Goal: Transaction & Acquisition: Purchase product/service

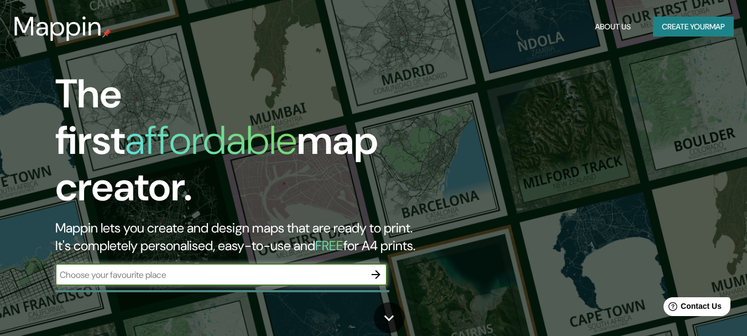
click at [200, 268] on input "text" at bounding box center [210, 274] width 310 height 13
type input "PARQUE IBIRAPUERA"
click at [378, 270] on icon "button" at bounding box center [376, 274] width 9 height 9
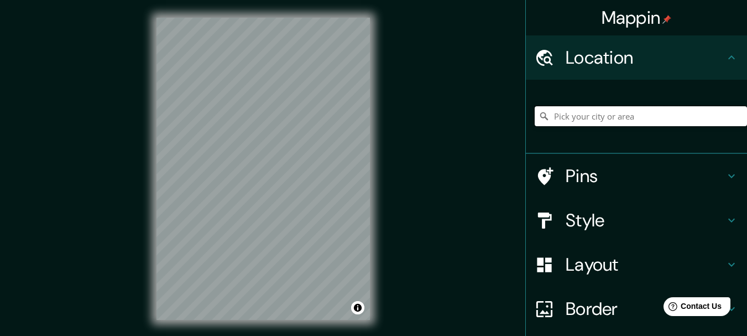
click at [592, 118] on input "Pick your city or area" at bounding box center [641, 116] width 212 height 20
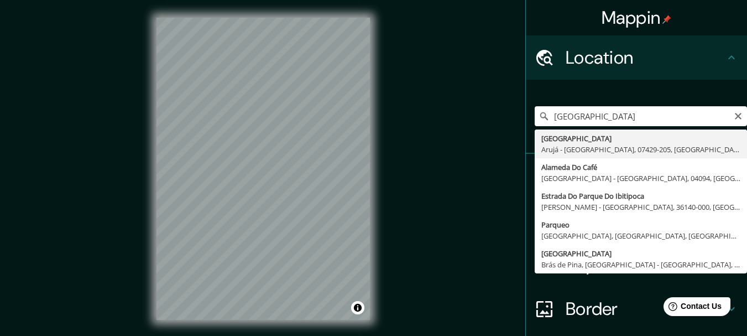
type input "Rua Parque Do Ibirapuera, Arujá - São Paulo, 07429-205, Brasil"
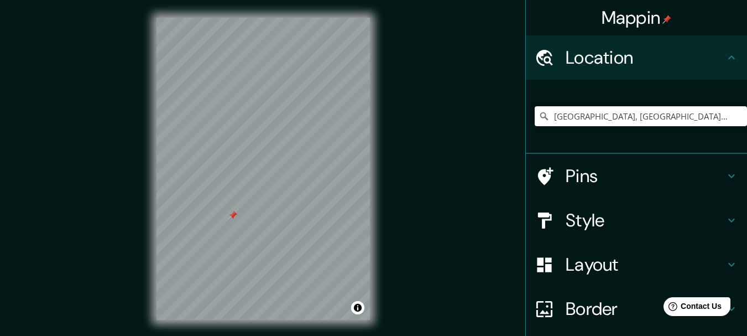
click at [228, 18] on div at bounding box center [262, 18] width 213 height 0
click at [728, 221] on icon at bounding box center [731, 219] width 13 height 13
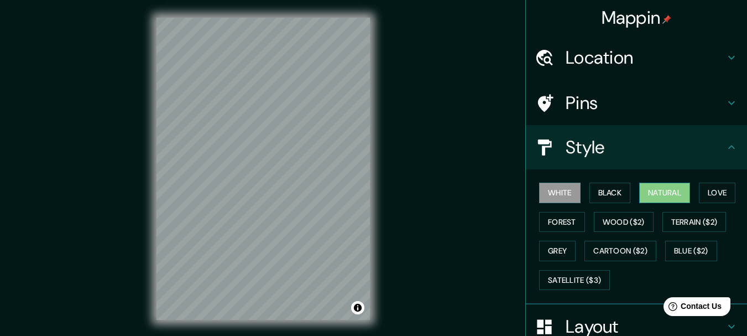
click at [650, 189] on button "Natural" at bounding box center [664, 192] width 51 height 20
click at [565, 223] on button "Forest" at bounding box center [562, 222] width 46 height 20
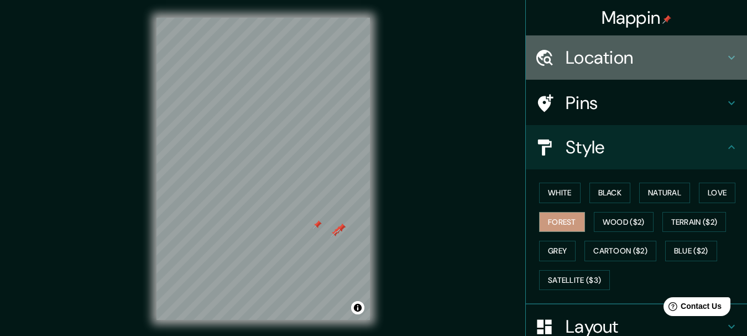
click at [586, 53] on h4 "Location" at bounding box center [645, 57] width 159 height 22
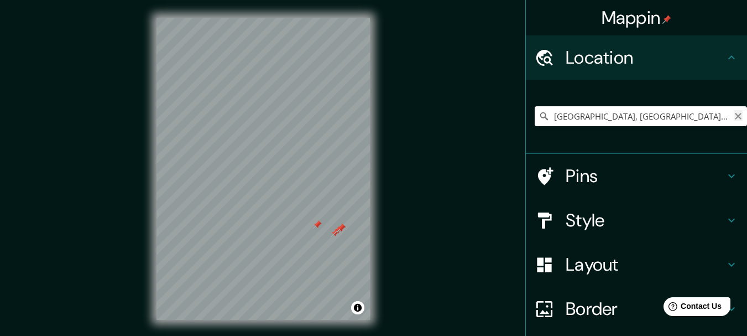
click at [734, 114] on icon "Clear" at bounding box center [738, 116] width 9 height 9
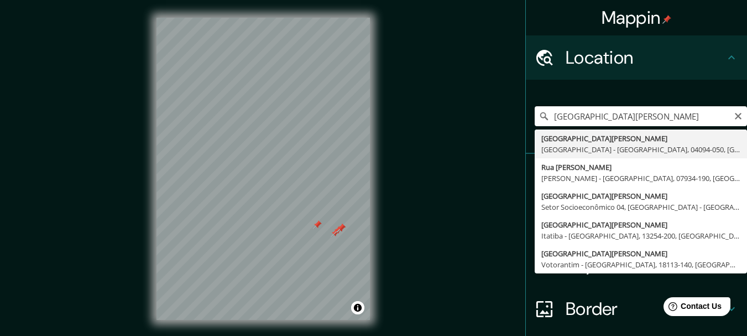
type input "[GEOGRAPHIC_DATA][PERSON_NAME], [GEOGRAPHIC_DATA] - [GEOGRAPHIC_DATA], 04094-05…"
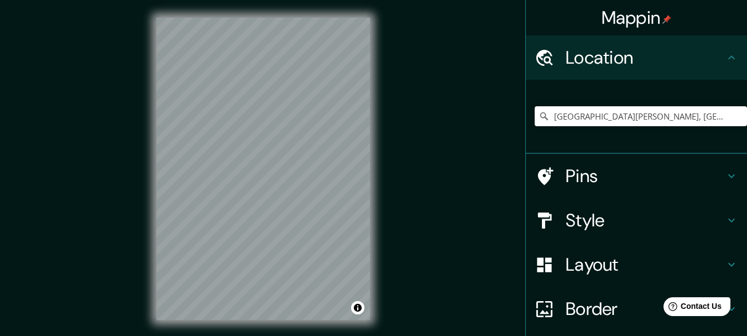
click at [615, 218] on h4 "Style" at bounding box center [645, 220] width 159 height 22
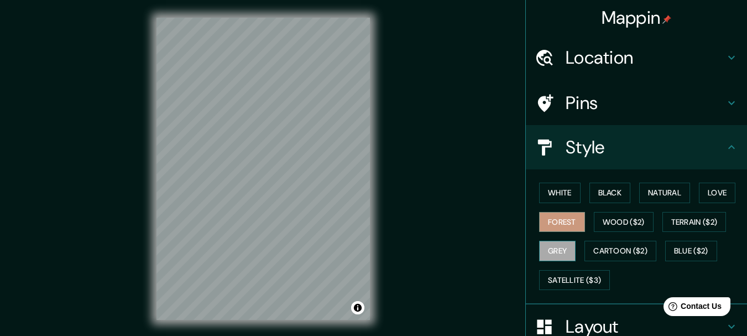
click at [560, 249] on button "Grey" at bounding box center [557, 251] width 36 height 20
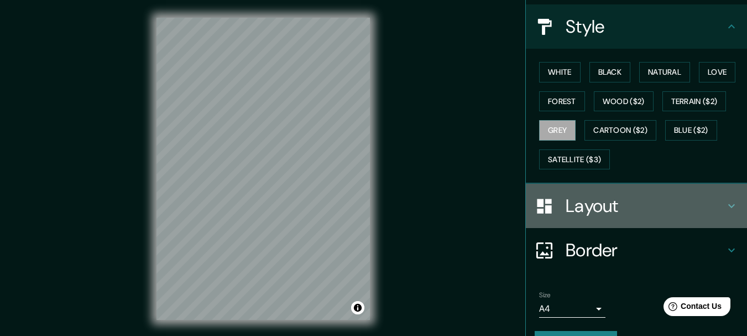
click at [728, 204] on icon at bounding box center [731, 206] width 7 height 4
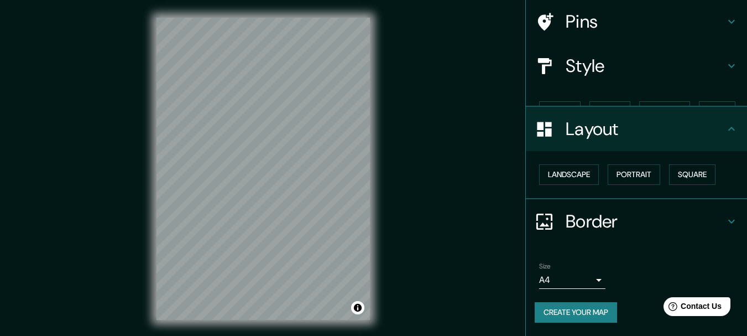
scroll to position [62, 0]
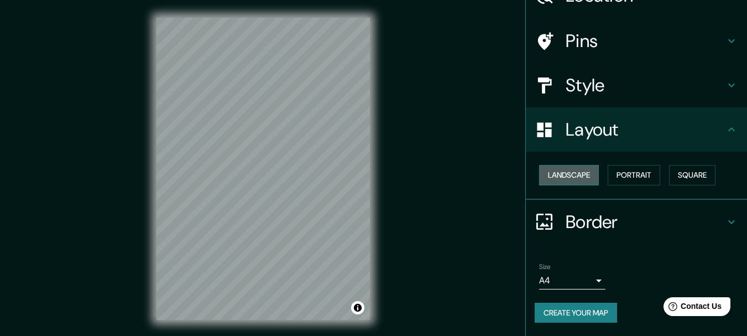
click at [553, 176] on button "Landscape" at bounding box center [569, 175] width 60 height 20
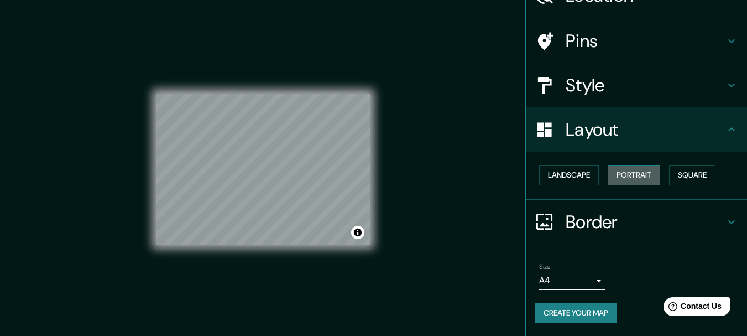
click at [611, 176] on button "Portrait" at bounding box center [634, 175] width 53 height 20
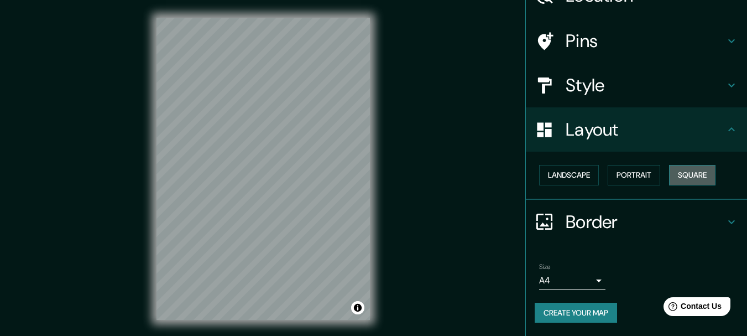
click at [674, 177] on button "Square" at bounding box center [692, 175] width 46 height 20
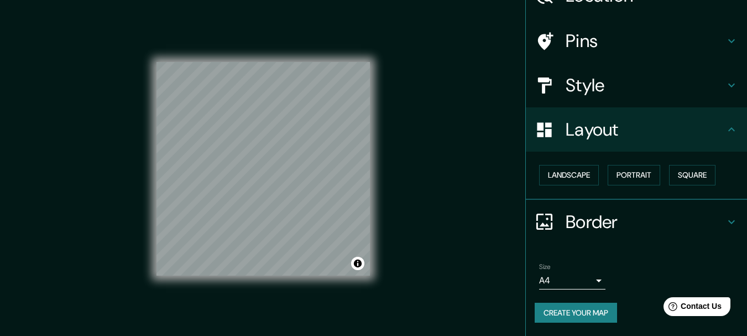
click at [735, 207] on div "Border" at bounding box center [636, 222] width 221 height 44
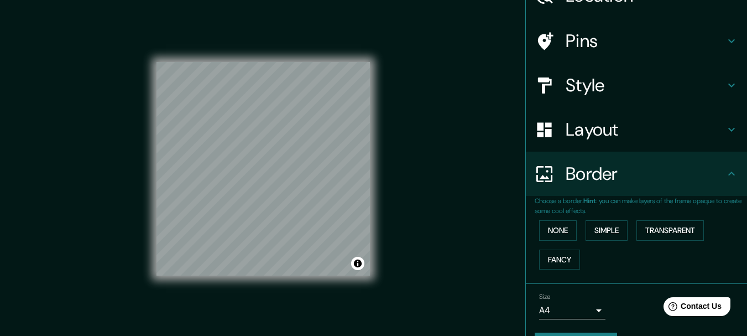
scroll to position [92, 0]
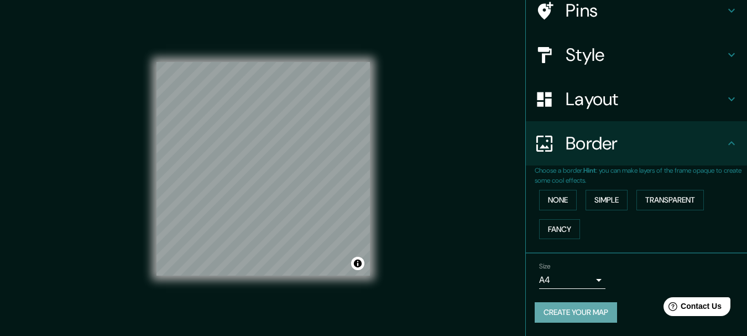
click at [583, 314] on button "Create your map" at bounding box center [576, 312] width 82 height 20
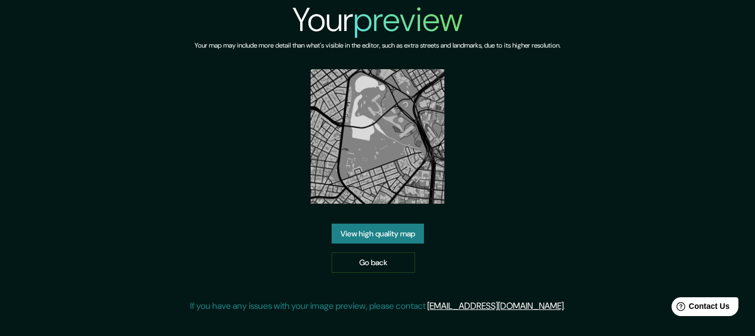
click at [379, 152] on img at bounding box center [378, 136] width 134 height 134
click at [353, 266] on link "Go back" at bounding box center [373, 262] width 83 height 20
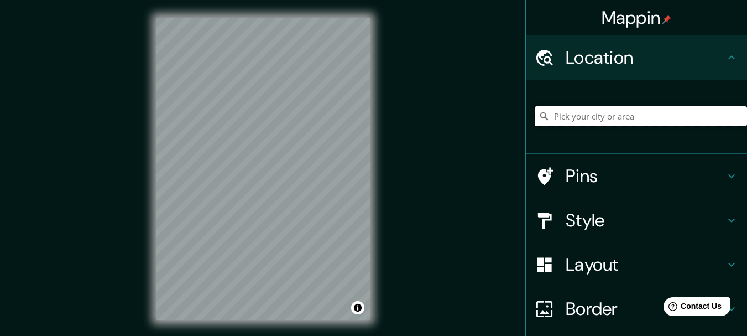
click at [620, 112] on input "Pick your city or area" at bounding box center [641, 116] width 212 height 20
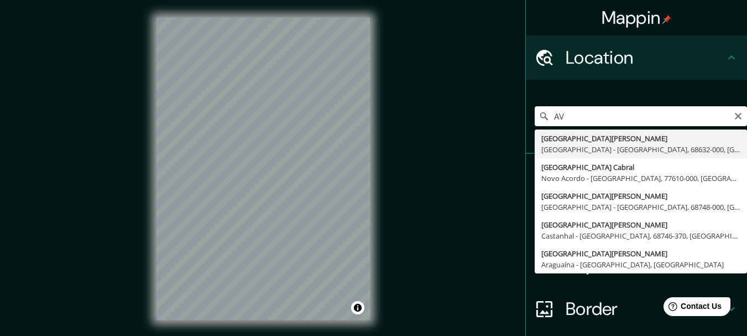
type input "A"
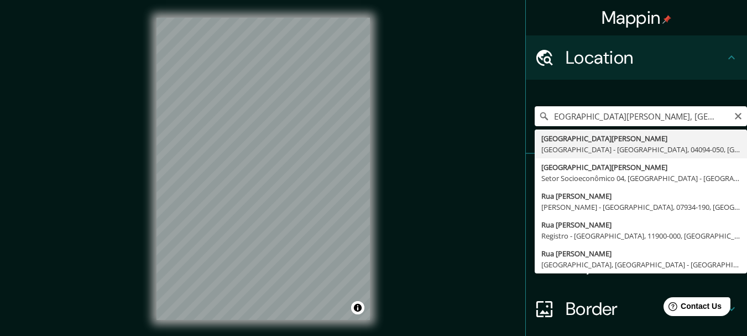
type input "[GEOGRAPHIC_DATA][PERSON_NAME], [GEOGRAPHIC_DATA] - [GEOGRAPHIC_DATA], 04094-05…"
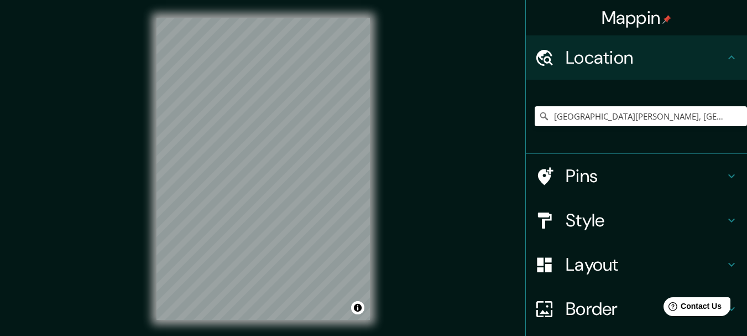
click at [600, 217] on h4 "Style" at bounding box center [645, 220] width 159 height 22
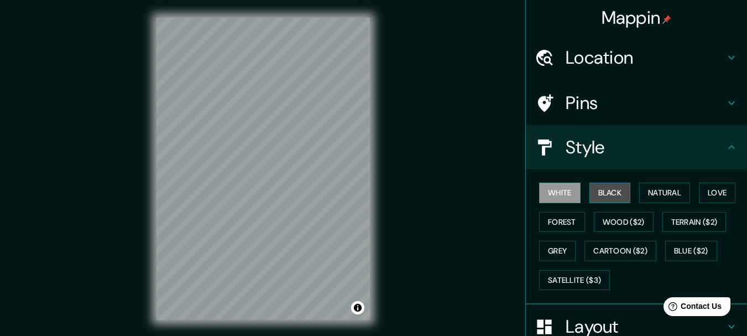
click at [600, 193] on button "Black" at bounding box center [609, 192] width 41 height 20
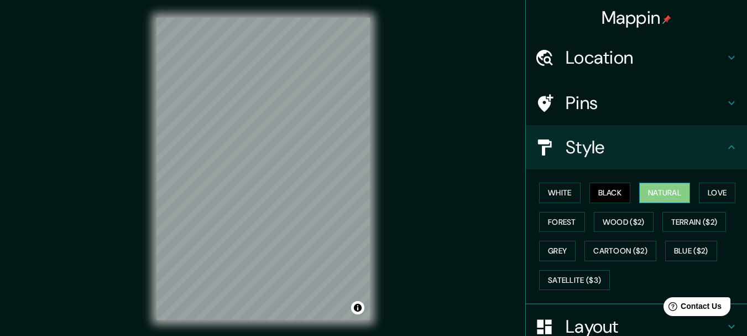
click at [661, 193] on button "Natural" at bounding box center [664, 192] width 51 height 20
click at [724, 192] on button "Love" at bounding box center [717, 192] width 36 height 20
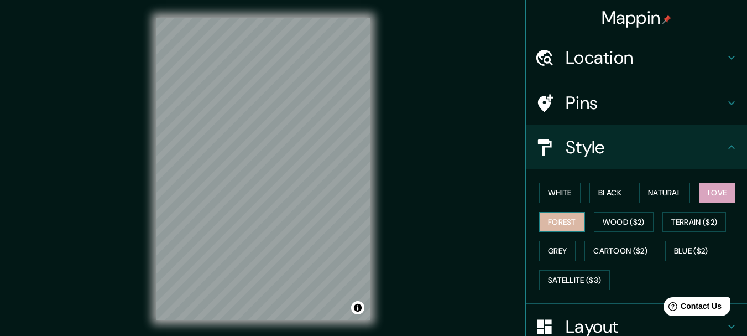
click at [562, 225] on button "Forest" at bounding box center [562, 222] width 46 height 20
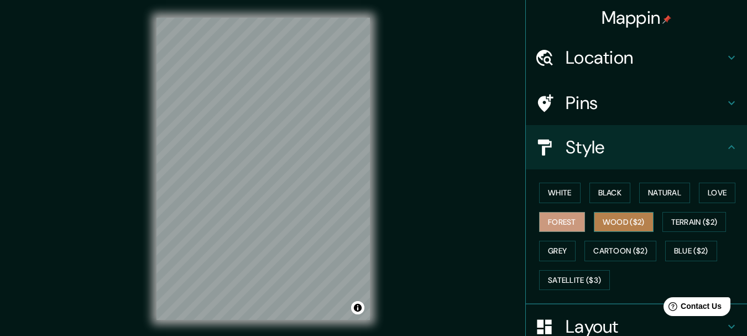
click at [601, 224] on button "Wood ($2)" at bounding box center [624, 222] width 60 height 20
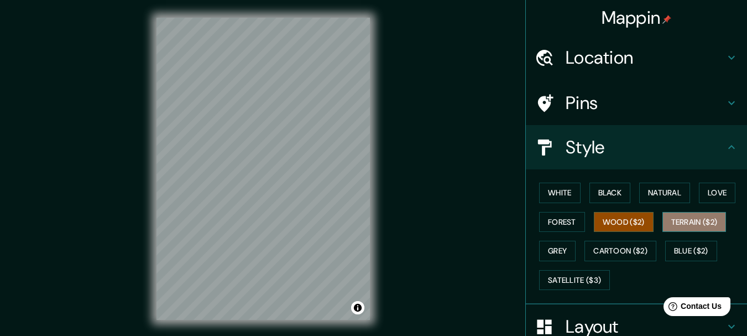
click at [685, 224] on button "Terrain ($2)" at bounding box center [694, 222] width 64 height 20
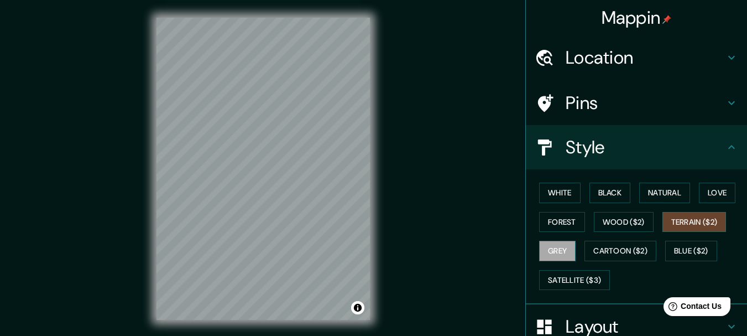
click at [563, 251] on button "Grey" at bounding box center [557, 251] width 36 height 20
click at [679, 184] on button "Natural" at bounding box center [664, 192] width 51 height 20
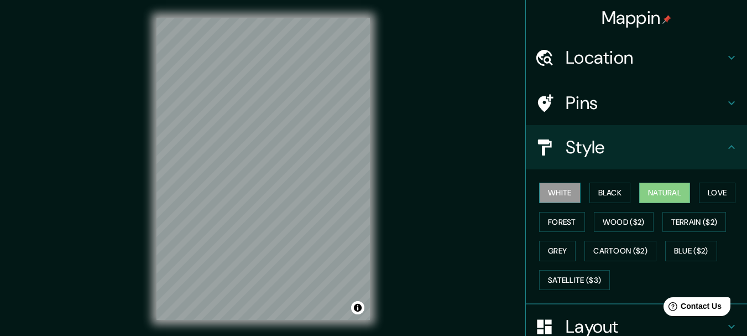
click at [563, 187] on button "White" at bounding box center [559, 192] width 41 height 20
click at [605, 189] on button "Black" at bounding box center [609, 192] width 41 height 20
click at [648, 190] on button "Natural" at bounding box center [664, 192] width 51 height 20
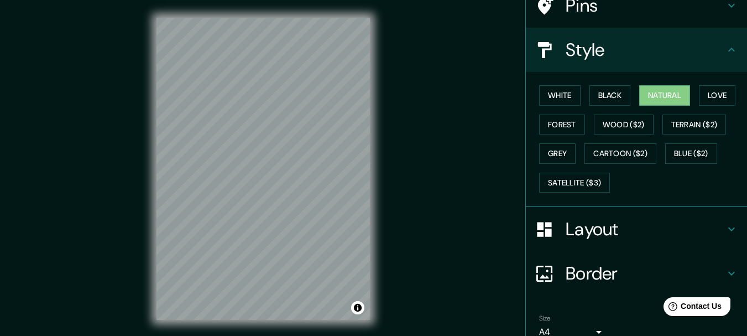
click at [729, 236] on div "Layout" at bounding box center [636, 229] width 221 height 44
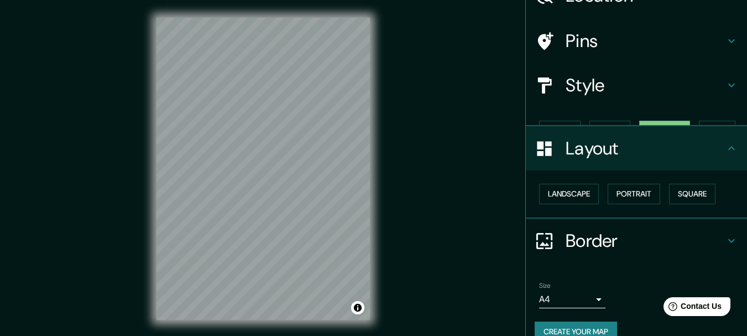
scroll to position [62, 0]
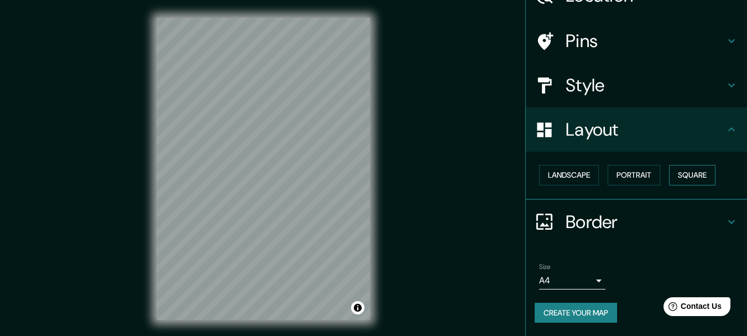
click at [694, 172] on button "Square" at bounding box center [692, 175] width 46 height 20
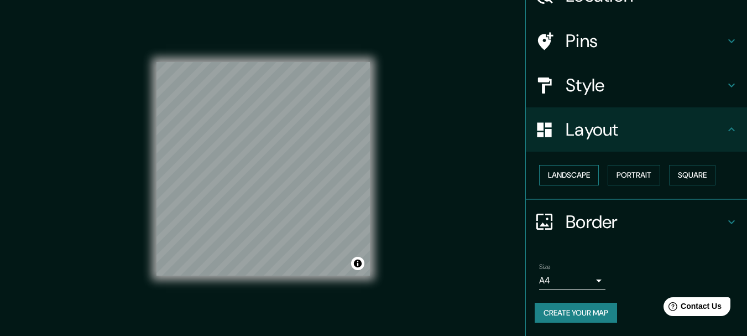
click at [587, 171] on button "Landscape" at bounding box center [569, 175] width 60 height 20
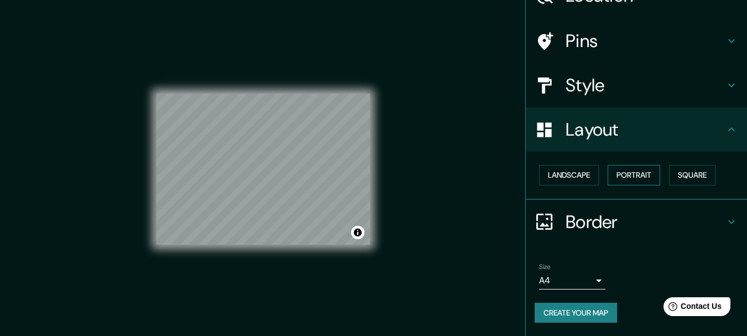
click at [624, 172] on button "Portrait" at bounding box center [634, 175] width 53 height 20
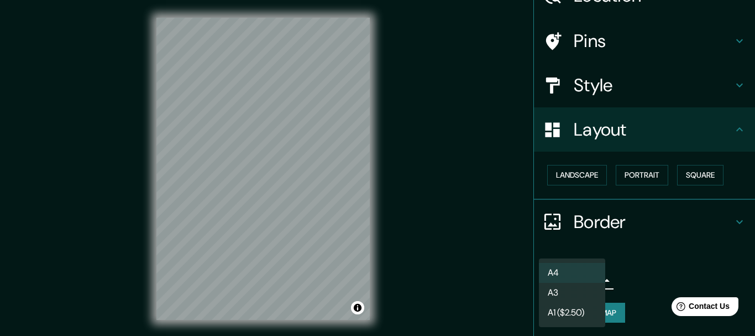
click at [589, 279] on body "Mappin Location [GEOGRAPHIC_DATA][PERSON_NAME], [GEOGRAPHIC_DATA] - [GEOGRAPHIC…" at bounding box center [377, 168] width 755 height 336
click at [570, 291] on li "A3" at bounding box center [572, 293] width 66 height 20
type input "a4"
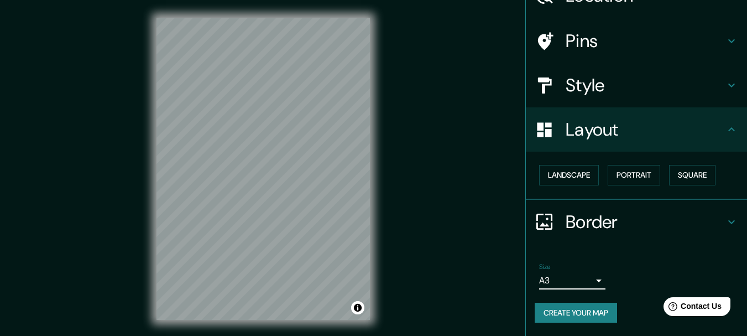
click at [569, 314] on button "Create your map" at bounding box center [576, 312] width 82 height 20
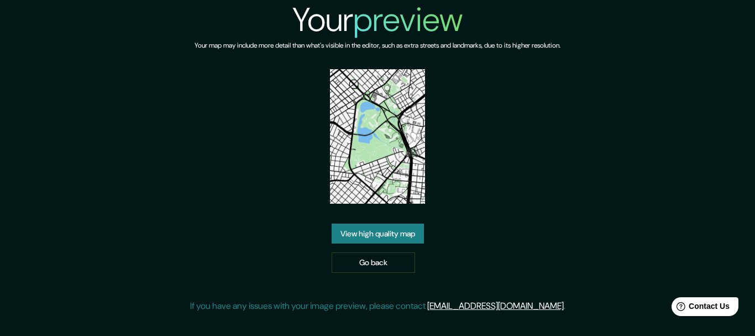
click at [398, 159] on img at bounding box center [377, 136] width 95 height 134
click at [381, 229] on link "View high quality map" at bounding box center [378, 233] width 92 height 20
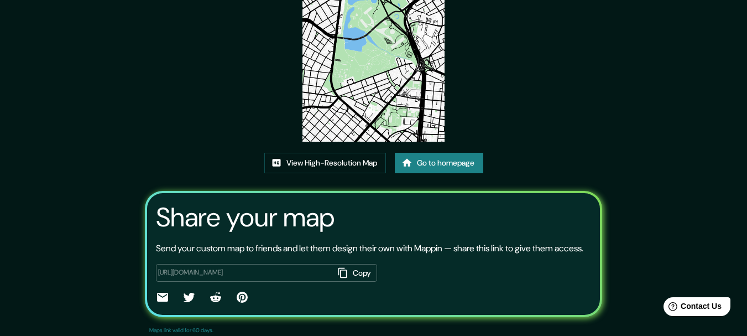
scroll to position [142, 0]
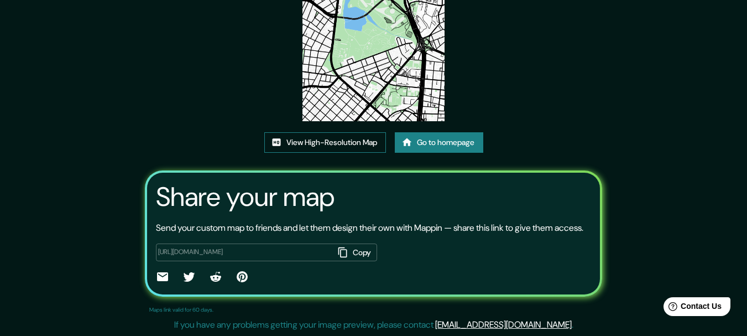
click at [340, 132] on link "View High-Resolution Map" at bounding box center [325, 142] width 122 height 20
